Goal: Task Accomplishment & Management: Manage account settings

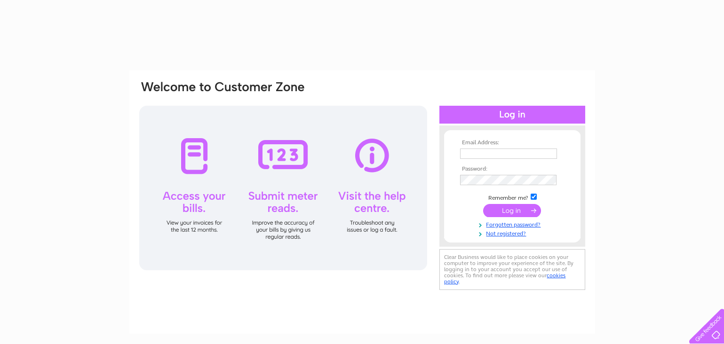
type input "[PERSON_NAME][EMAIL_ADDRESS][DOMAIN_NAME]"
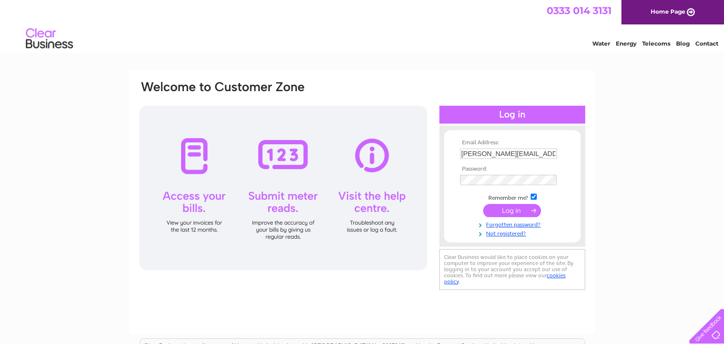
drag, startPoint x: 0, startPoint y: 0, endPoint x: 518, endPoint y: 211, distance: 558.9
click at [518, 211] on input "submit" at bounding box center [512, 210] width 58 height 13
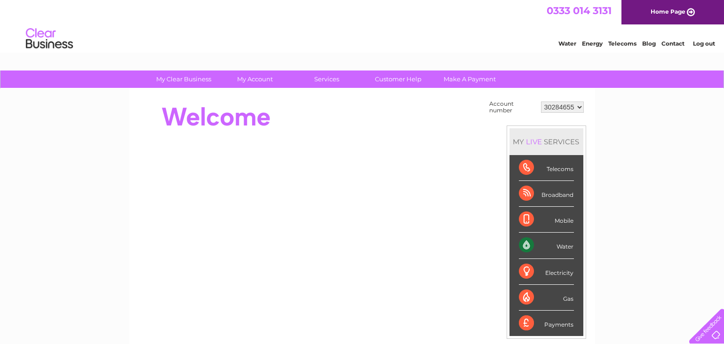
click at [521, 245] on div "Water" at bounding box center [546, 246] width 55 height 26
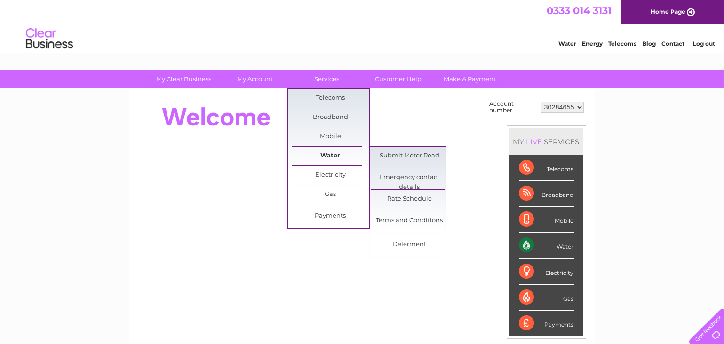
click at [333, 158] on link "Water" at bounding box center [331, 156] width 78 height 19
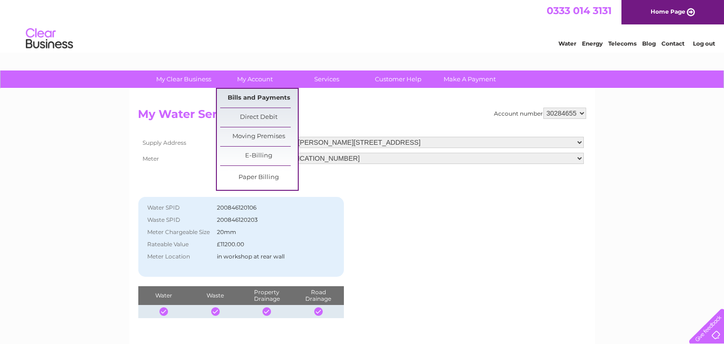
click at [266, 96] on link "Bills and Payments" at bounding box center [259, 98] width 78 height 19
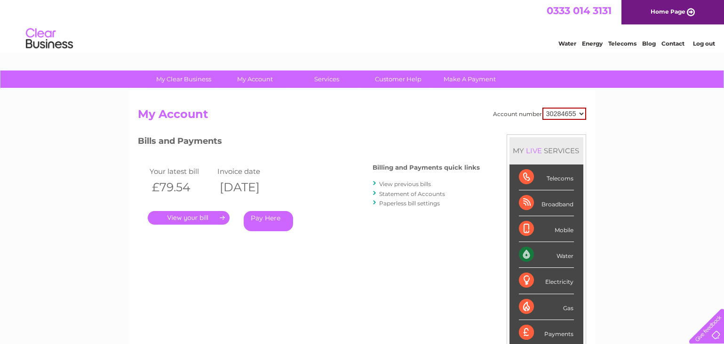
click at [409, 184] on link "View previous bills" at bounding box center [405, 184] width 52 height 7
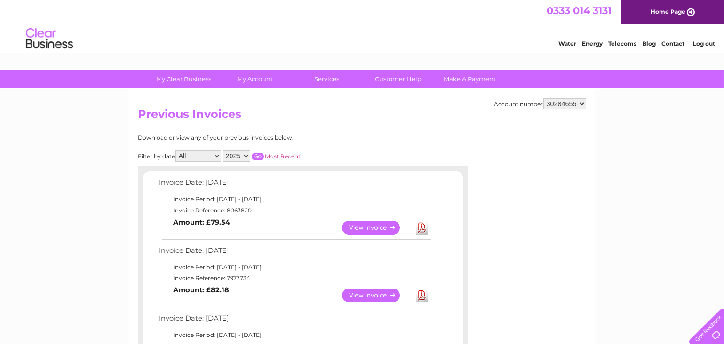
scroll to position [47, 0]
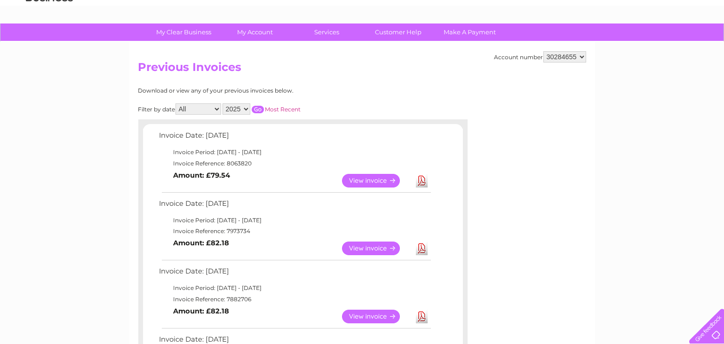
click at [372, 183] on link "View" at bounding box center [376, 181] width 69 height 14
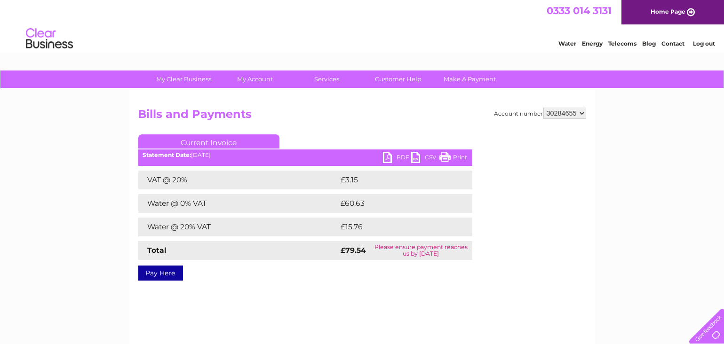
scroll to position [47, 0]
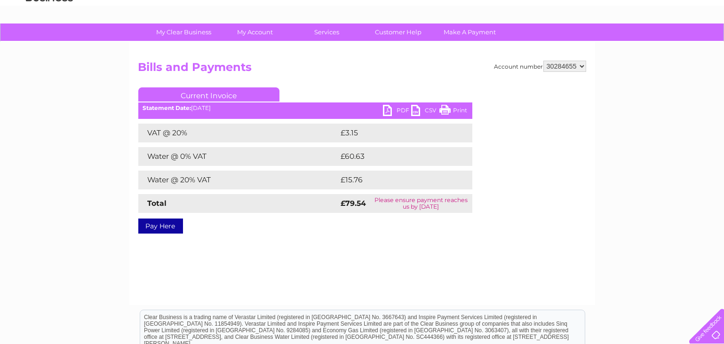
click at [389, 110] on link "PDF" at bounding box center [397, 112] width 28 height 14
